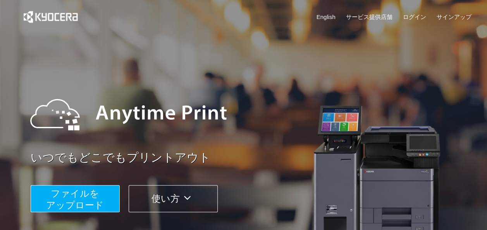
click at [78, 200] on span "ファイルを ​​アップロード" at bounding box center [75, 199] width 58 height 22
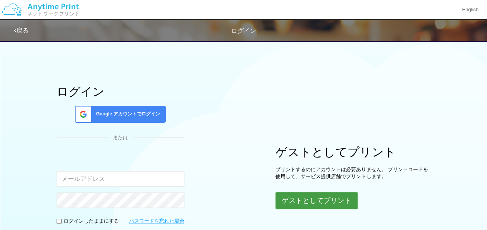
click at [309, 196] on button "ゲストとしてプリント" at bounding box center [317, 200] width 82 height 17
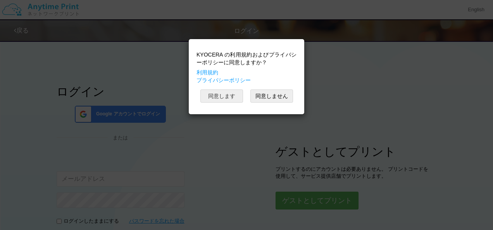
click at [229, 97] on button "同意します" at bounding box center [221, 96] width 43 height 13
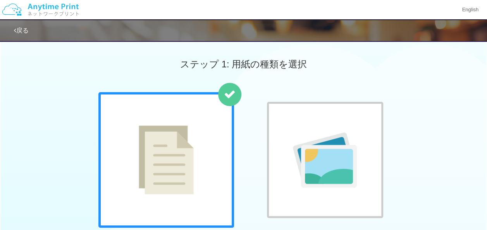
click at [336, 190] on div at bounding box center [325, 160] width 116 height 116
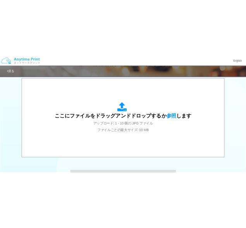
scroll to position [260, 0]
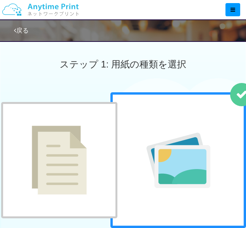
scroll to position [112, 0]
